Goal: Obtain resource: Obtain resource

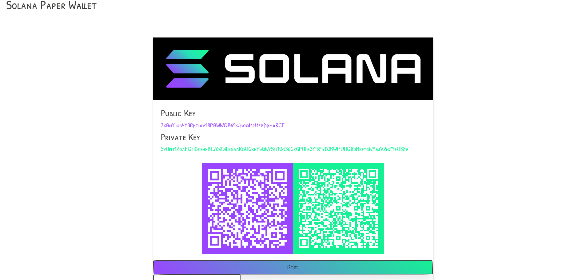
scroll to position [45, 0]
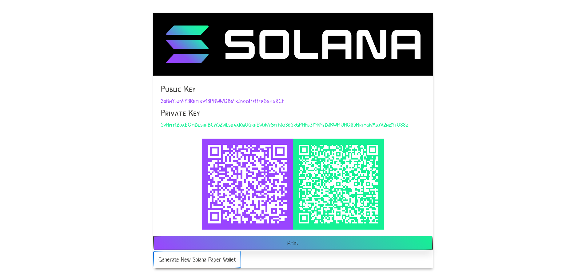
click at [202, 259] on button "Generate New Solana Paper Wallet" at bounding box center [197, 260] width 88 height 18
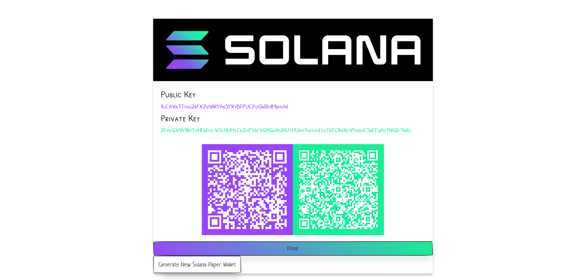
scroll to position [45, 0]
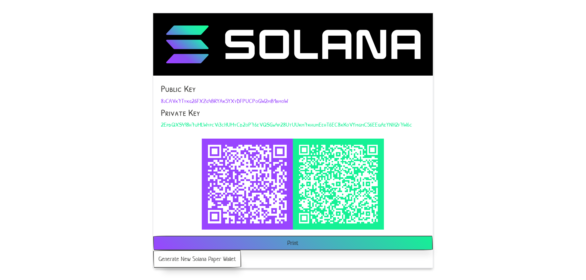
click at [216, 126] on span "2EpdQXS498h7uMLWypcVi3cHUMyCd2oP76eVQSGw4p28UtUUkm7khumEehT6EC8kKoVYmgmC56EEqAe…" at bounding box center [286, 124] width 251 height 8
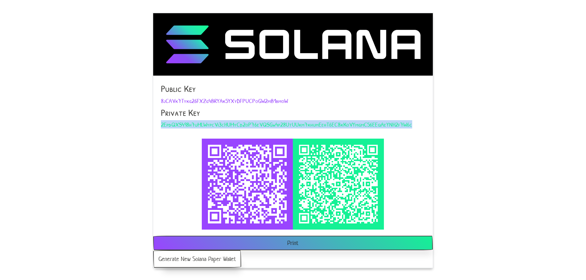
click at [216, 126] on span "2EpdQXS498h7uMLWypcVi3cHUMyCd2oP76eVQSGw4p28UtUUkm7khumEehT6EC8kKoVYmgmC56EEqAe…" at bounding box center [286, 124] width 251 height 8
click at [265, 243] on button "Print" at bounding box center [293, 244] width 280 height 14
click at [203, 262] on button "Generate New Solana Paper Wallet" at bounding box center [197, 260] width 88 height 18
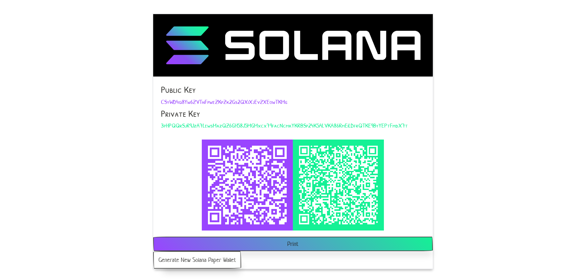
scroll to position [45, 0]
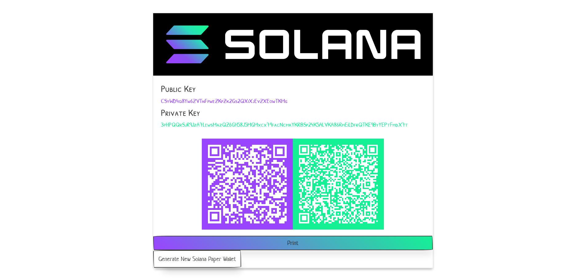
click at [261, 99] on span "CSyWD4q8Yw6ZVTnFpweZKpZk2Gs2QXiXjEvZXEowTKMg" at bounding box center [224, 101] width 126 height 8
copy span "CSyWD4q8Yw6ZVTnFpweZKpZk2Gs2QXiXjEvZXEowTKMg"
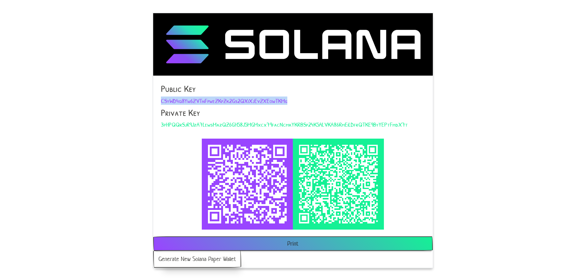
click at [300, 246] on button "Print" at bounding box center [293, 244] width 280 height 14
click at [300, 244] on button "Print" at bounding box center [293, 244] width 280 height 14
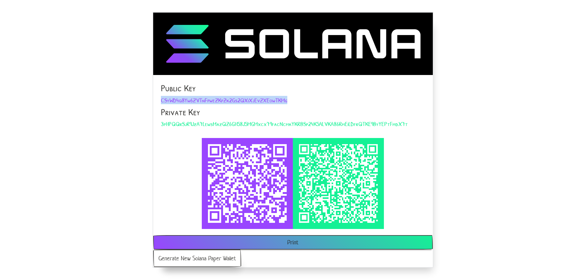
drag, startPoint x: 306, startPoint y: 243, endPoint x: 482, endPoint y: 241, distance: 175.7
click at [306, 243] on button "Print" at bounding box center [293, 242] width 280 height 14
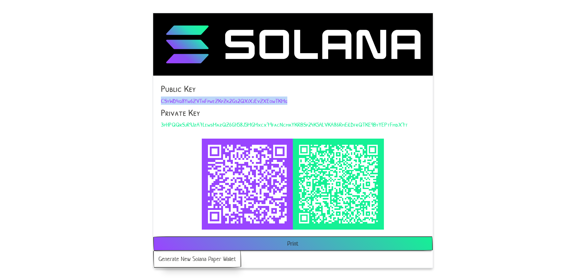
click at [320, 243] on button "Print" at bounding box center [293, 244] width 280 height 14
